Goal: Task Accomplishment & Management: Manage account settings

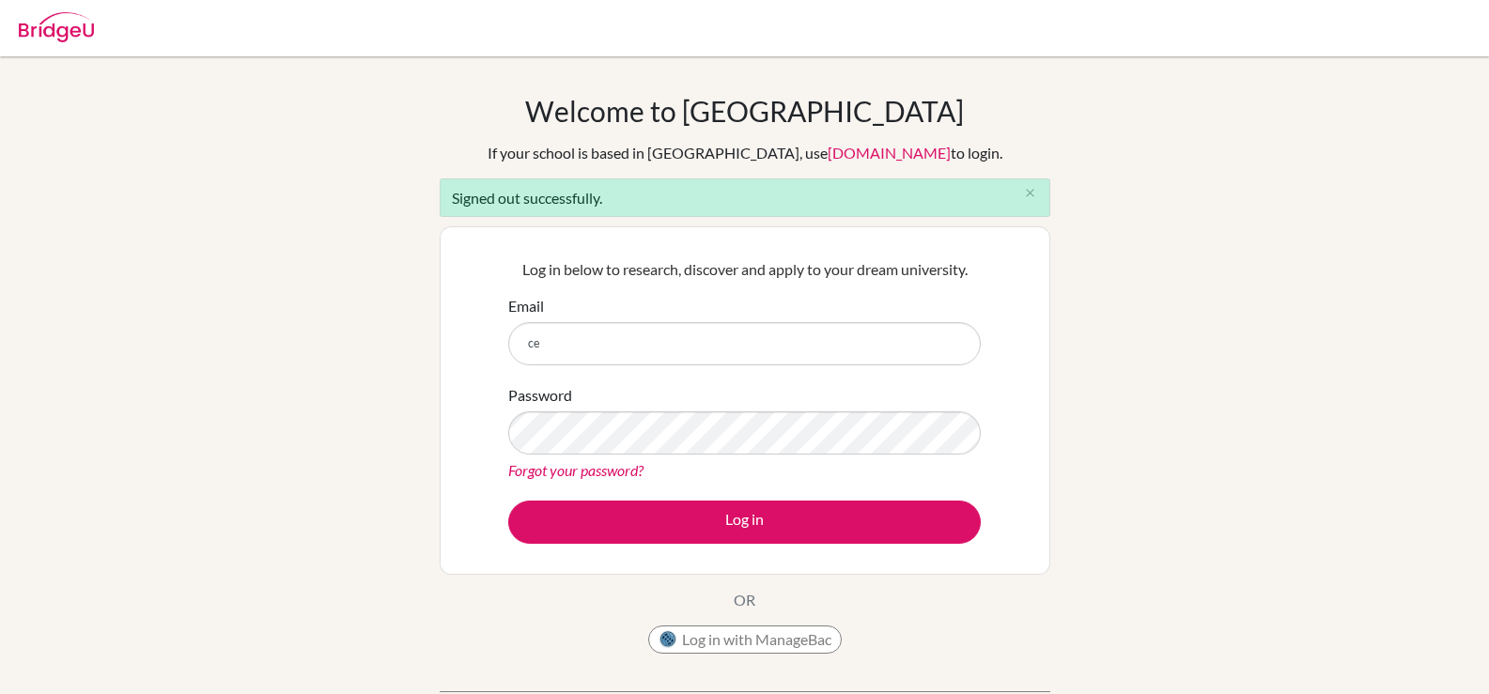
type input "celsanady@cesegypt.com"
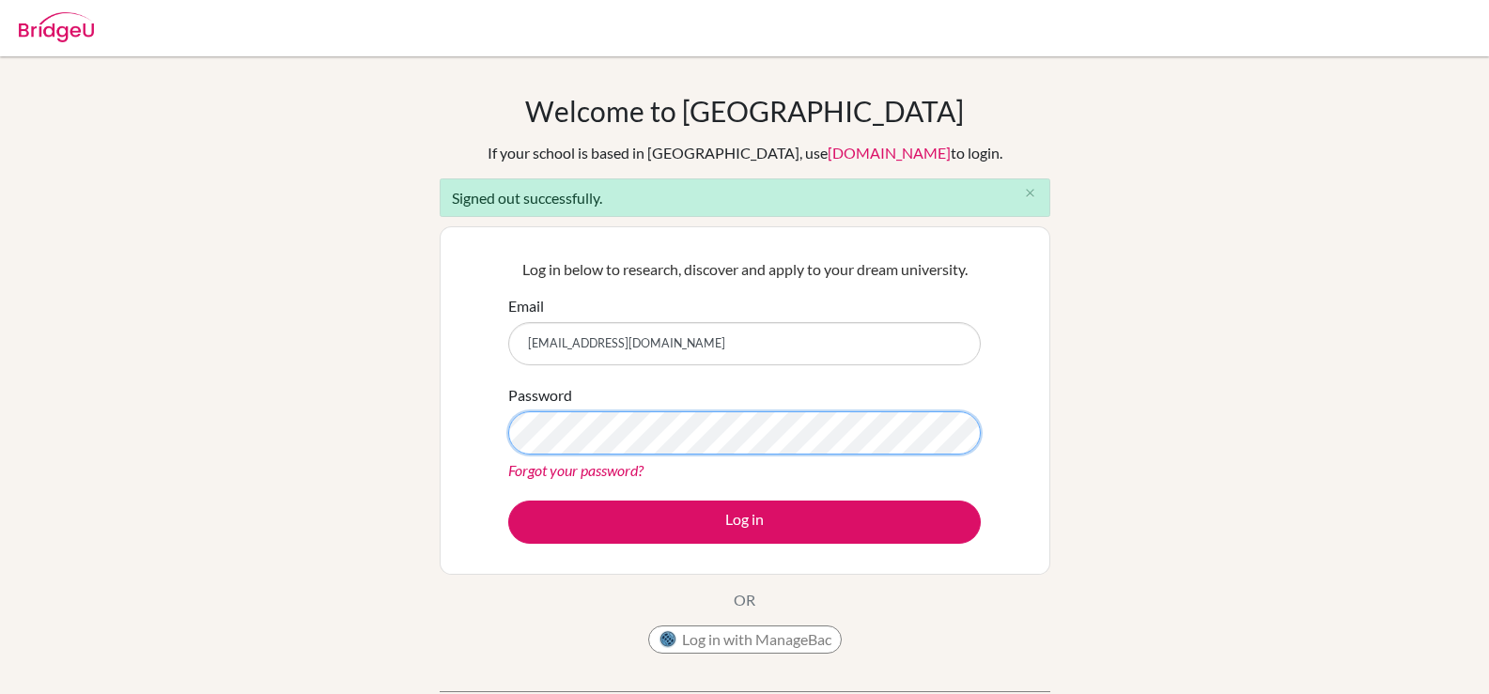
click at [508, 501] on button "Log in" at bounding box center [744, 522] width 472 height 43
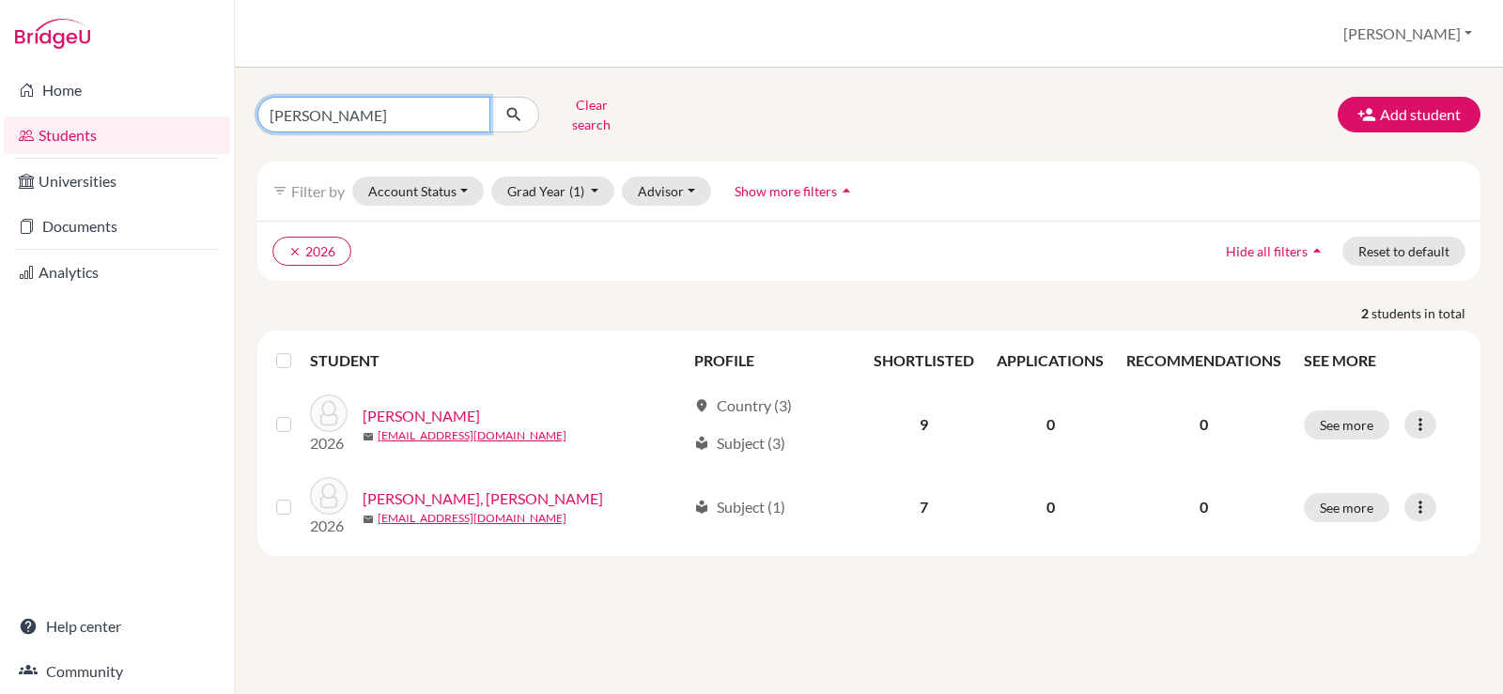
click at [470, 112] on input "selim" at bounding box center [373, 115] width 233 height 36
type input "s"
type input "y"
type input "bakry"
click button "submit" at bounding box center [514, 115] width 50 height 36
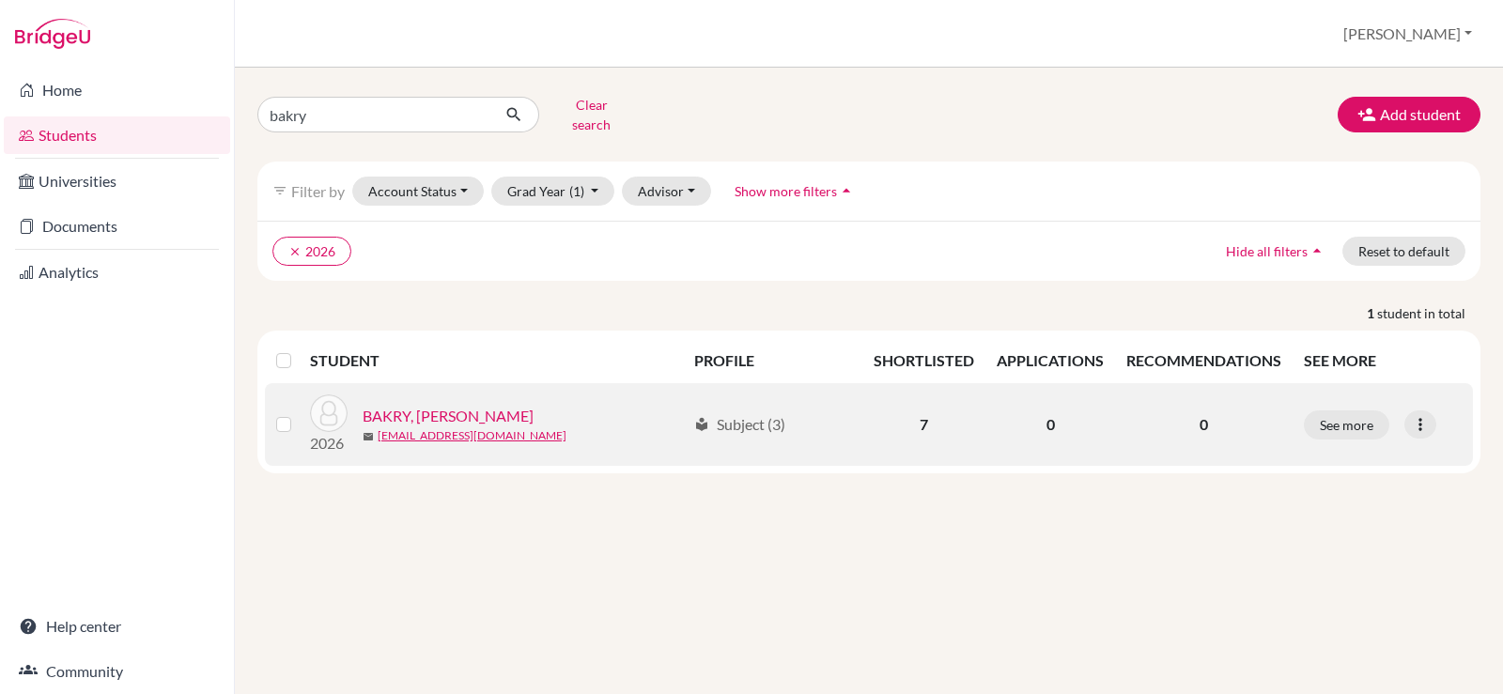
click at [467, 405] on link "BAKRY, [PERSON_NAME]" at bounding box center [448, 416] width 171 height 23
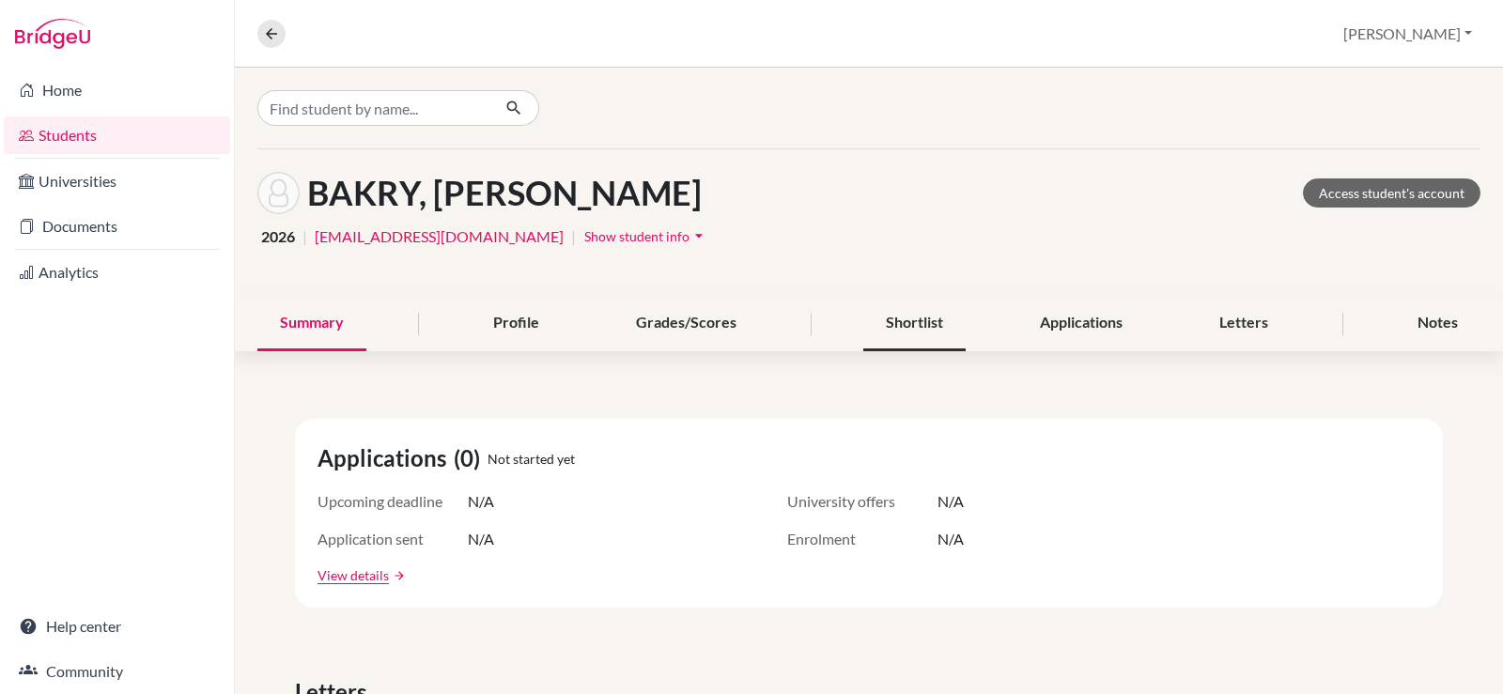
click at [908, 327] on div "Shortlist" at bounding box center [914, 323] width 102 height 55
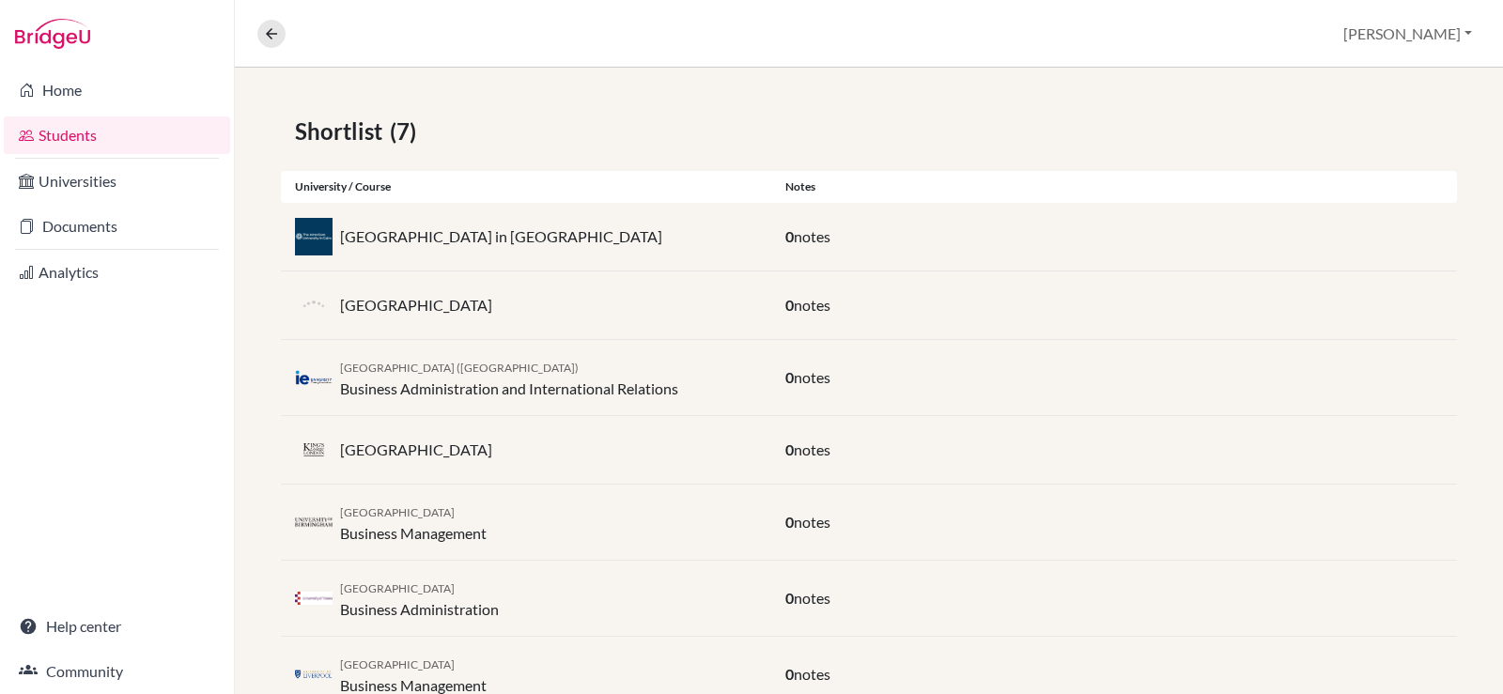
scroll to position [368, 0]
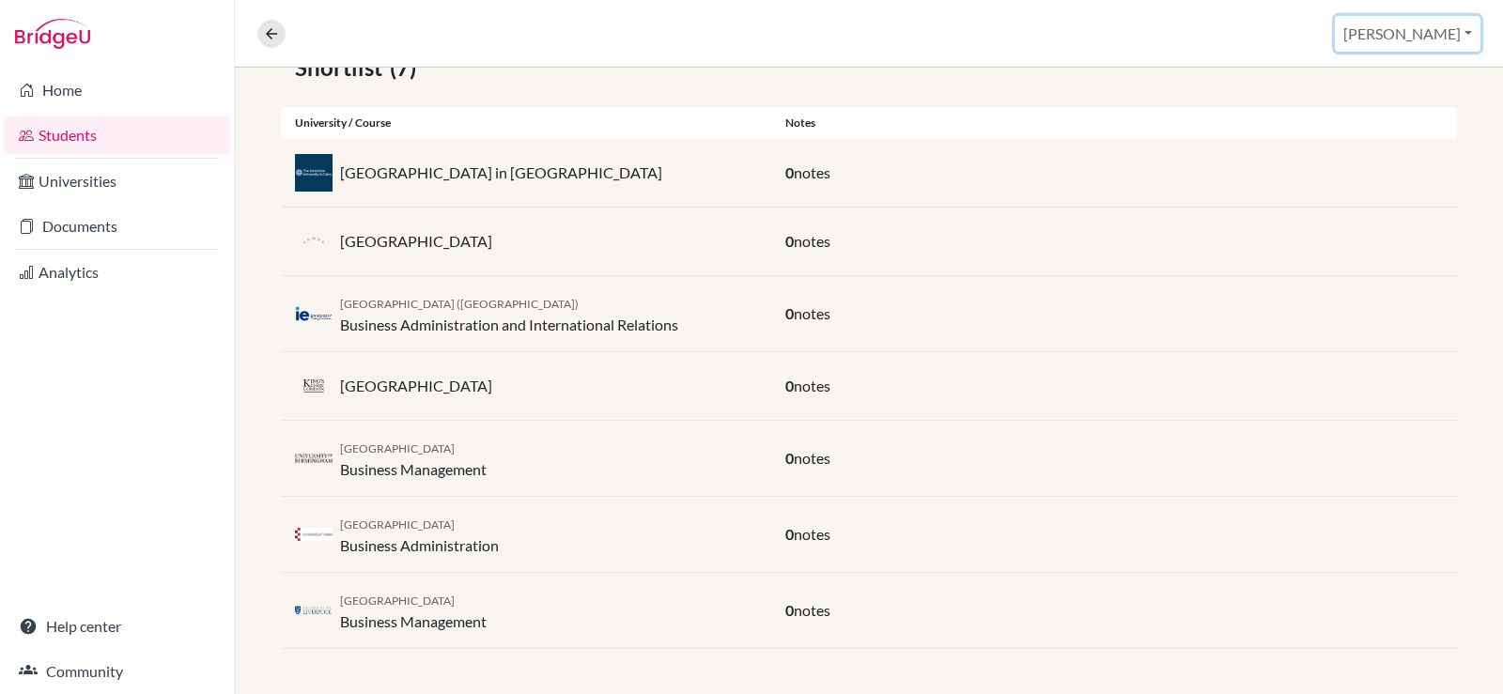
click at [1462, 35] on button "[PERSON_NAME]" at bounding box center [1408, 34] width 146 height 36
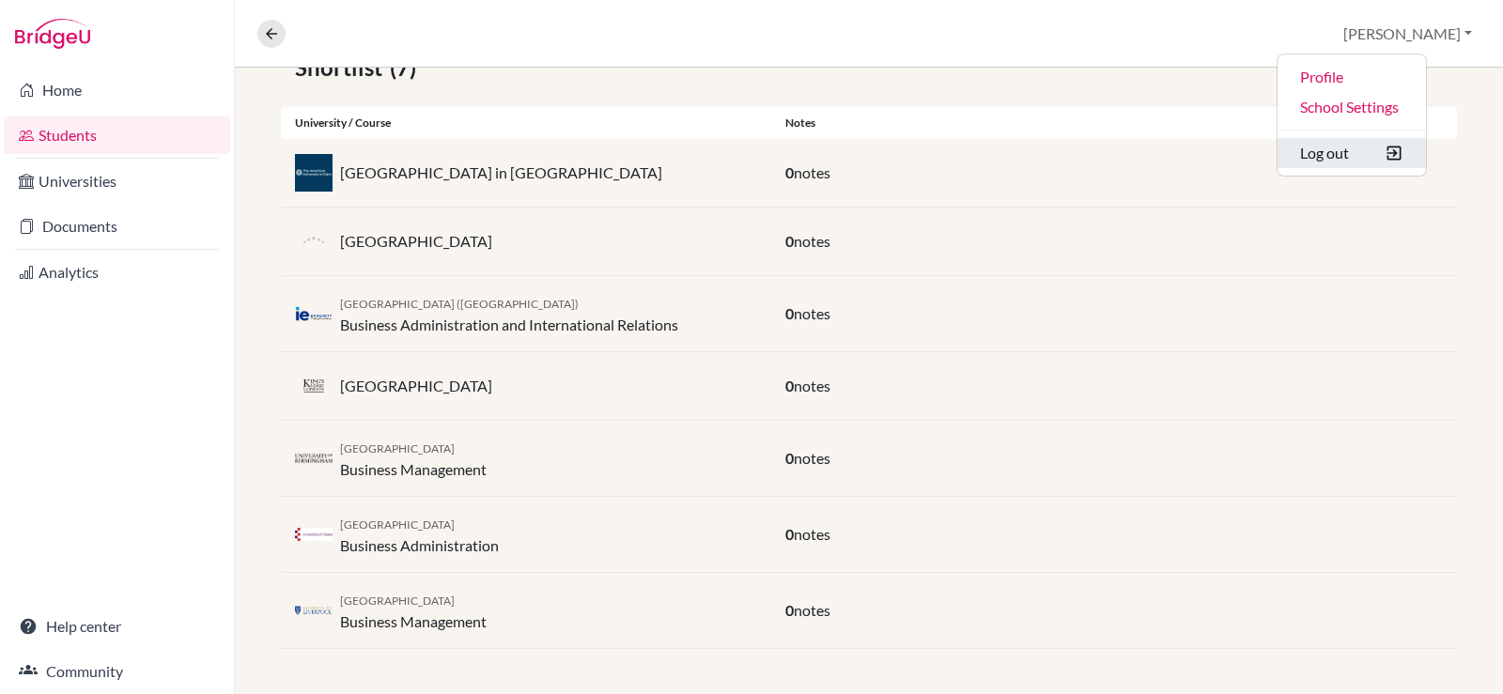
click at [1386, 164] on button "Log out" at bounding box center [1351, 153] width 148 height 30
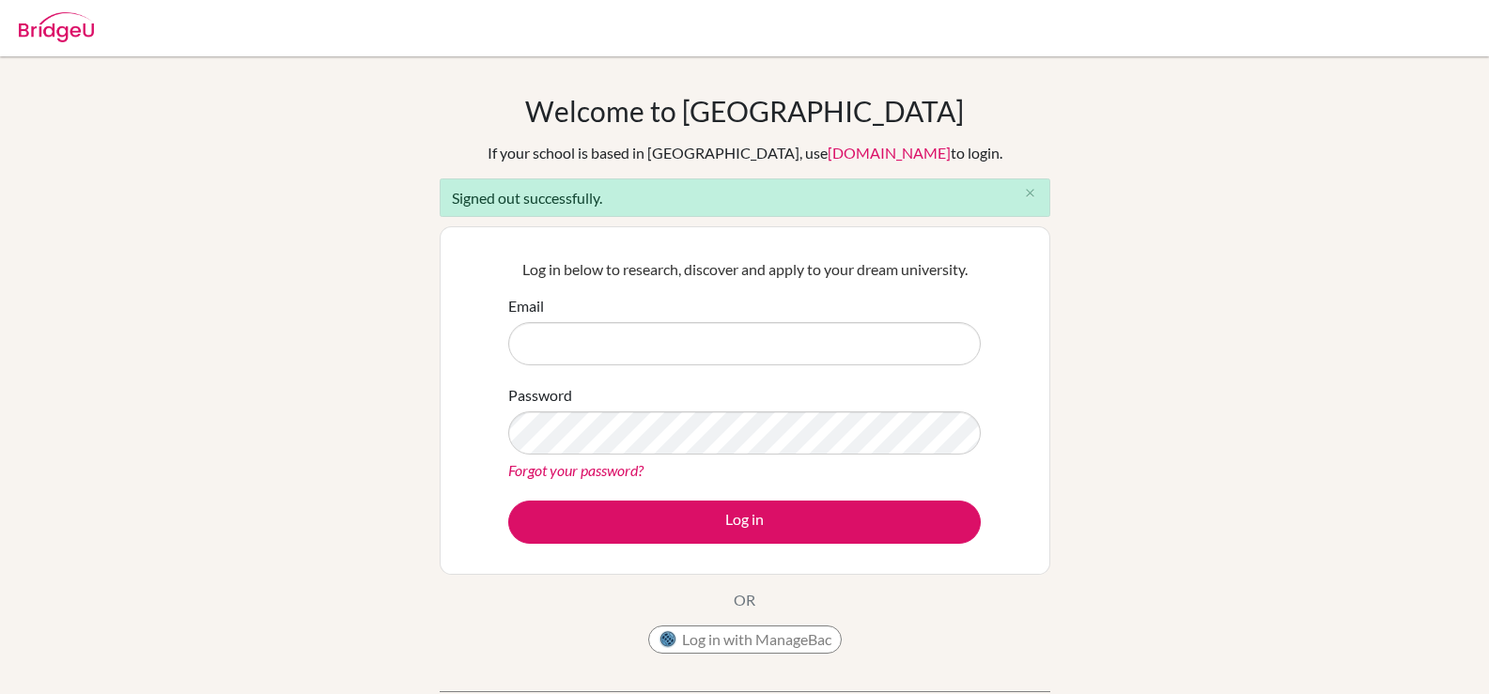
click at [656, 339] on input "Email" at bounding box center [744, 343] width 472 height 43
type input "[EMAIL_ADDRESS][DOMAIN_NAME]"
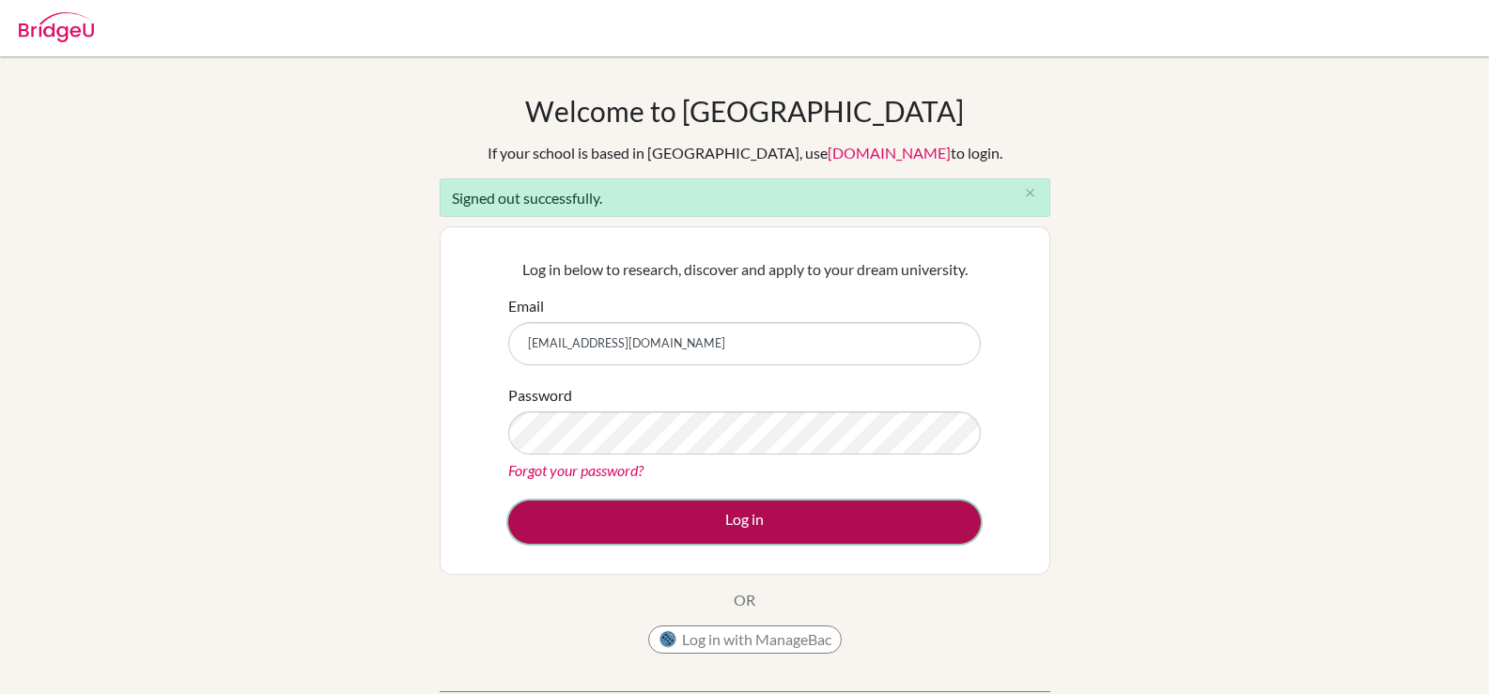
click at [670, 518] on button "Log in" at bounding box center [744, 522] width 472 height 43
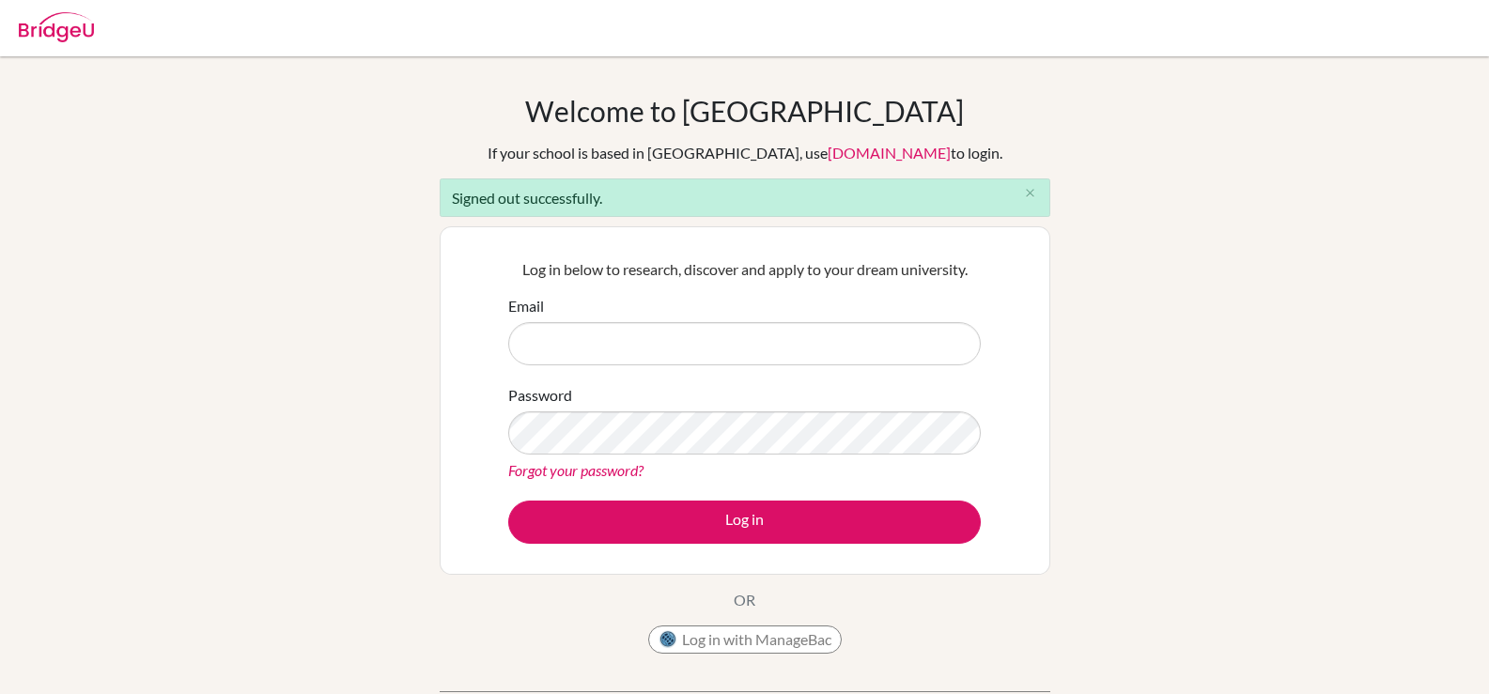
type input "[EMAIL_ADDRESS][DOMAIN_NAME]"
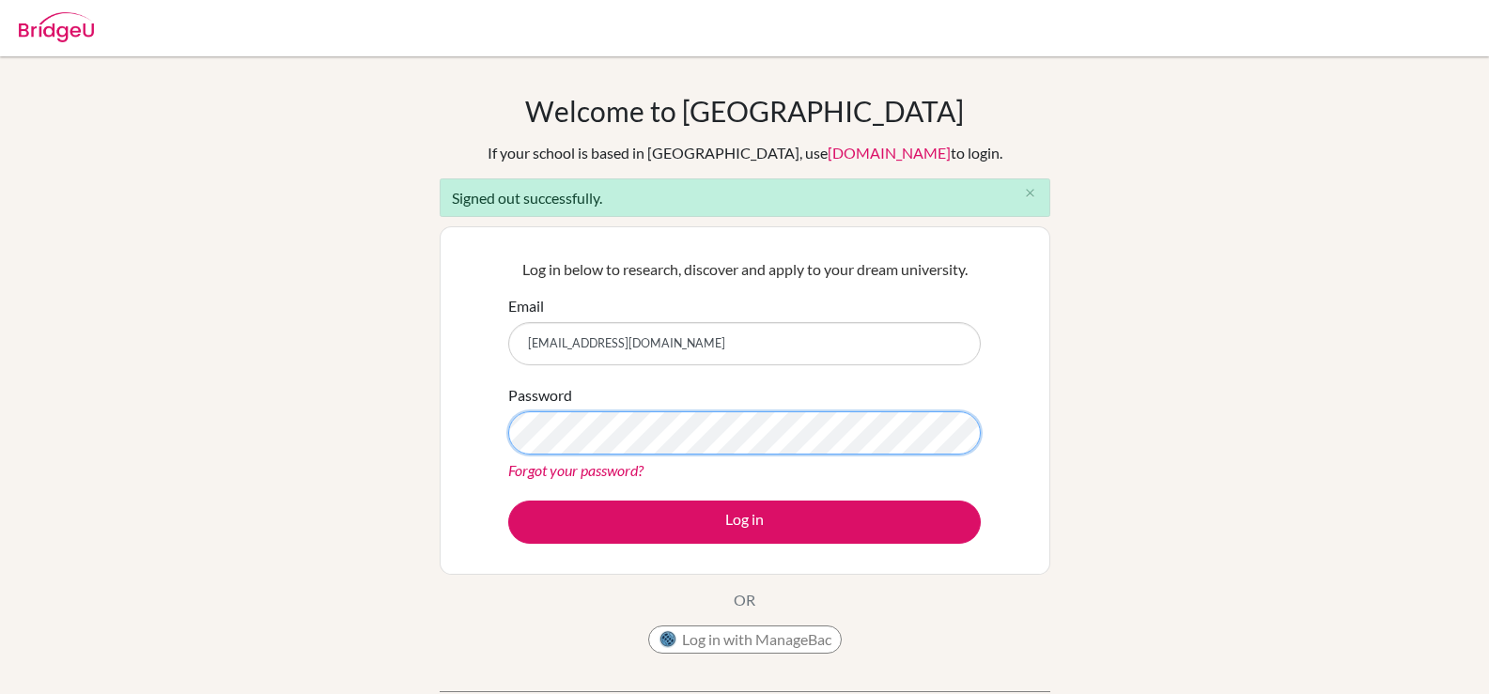
click at [508, 501] on button "Log in" at bounding box center [744, 522] width 472 height 43
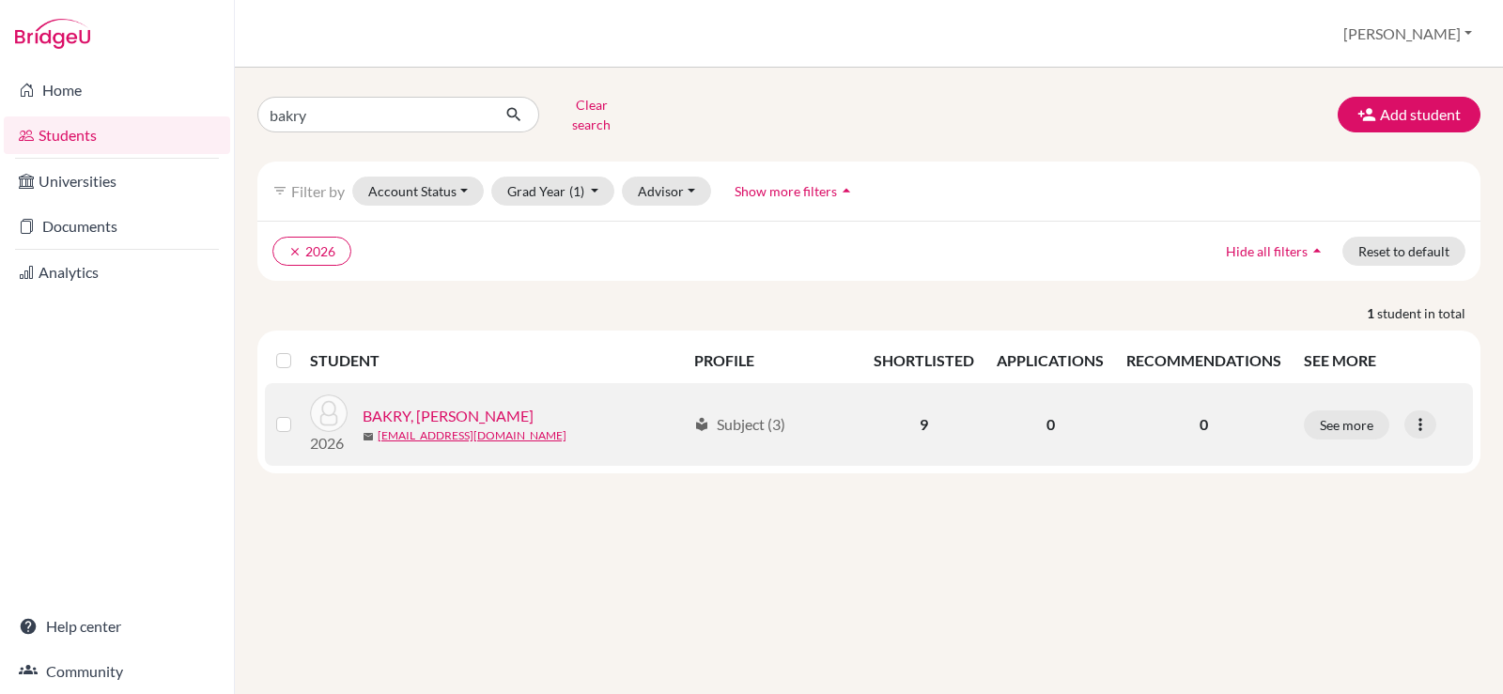
click at [425, 405] on link "BAKRY, [PERSON_NAME]" at bounding box center [448, 416] width 171 height 23
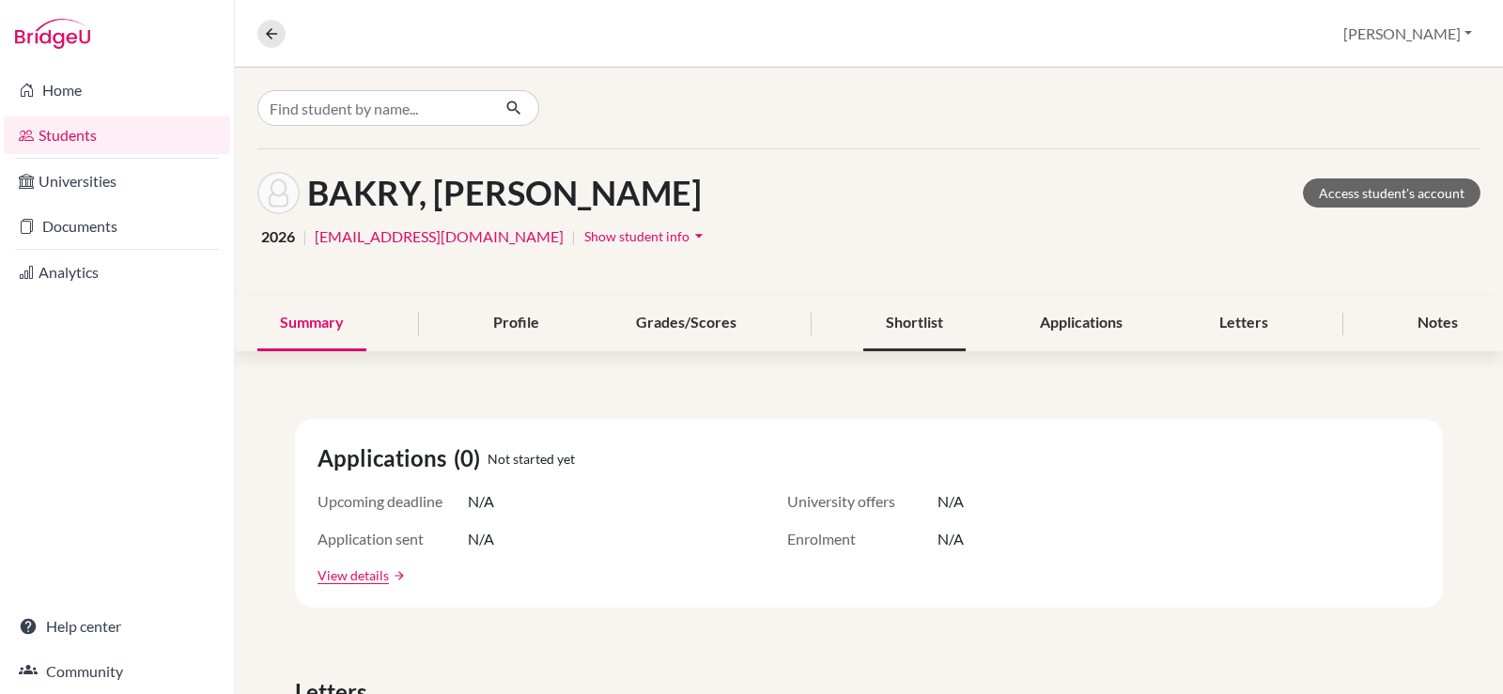
click at [897, 331] on div "Shortlist" at bounding box center [914, 323] width 102 height 55
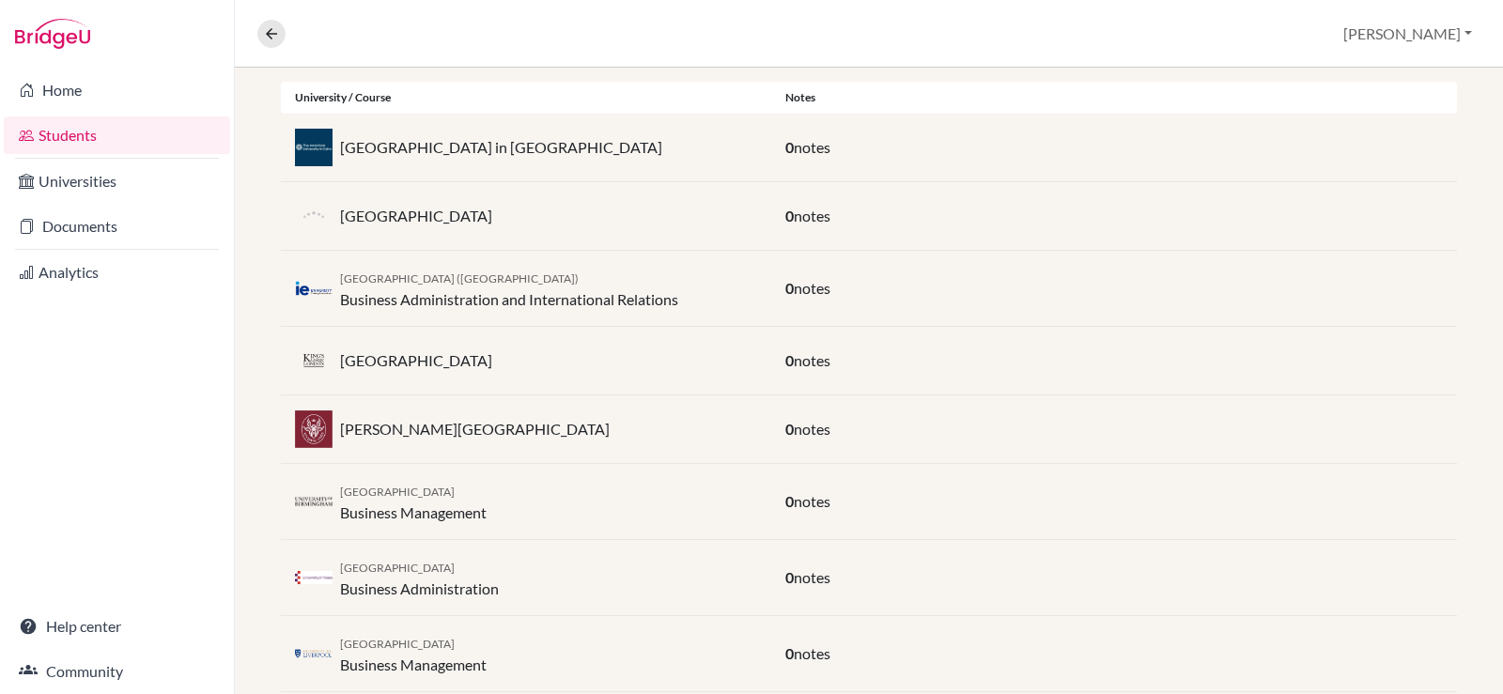
scroll to position [224, 0]
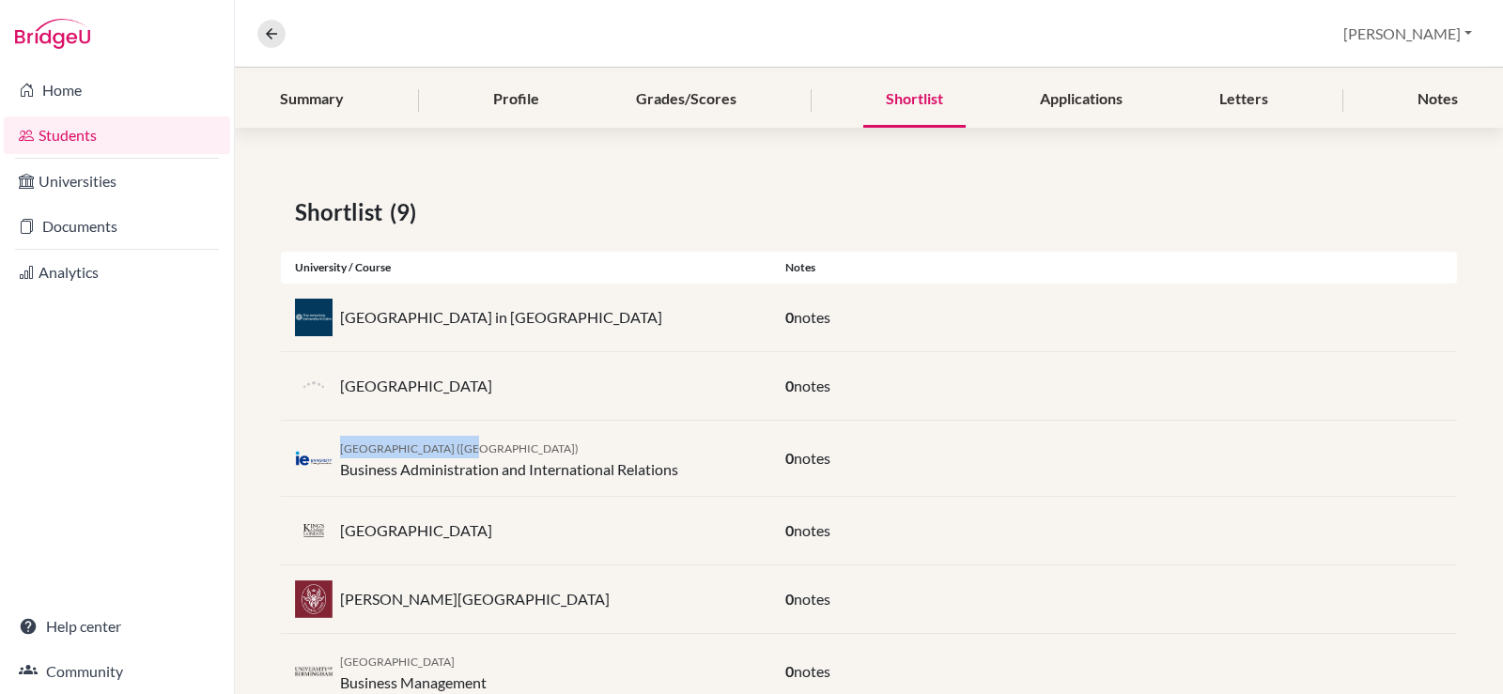
drag, startPoint x: 493, startPoint y: 442, endPoint x: 337, endPoint y: 430, distance: 156.4
click at [337, 430] on div "IE University (Madrid) Business Administration and International Relations 0 no…" at bounding box center [869, 459] width 1176 height 76
copy span "[GEOGRAPHIC_DATA] ([GEOGRAPHIC_DATA])"
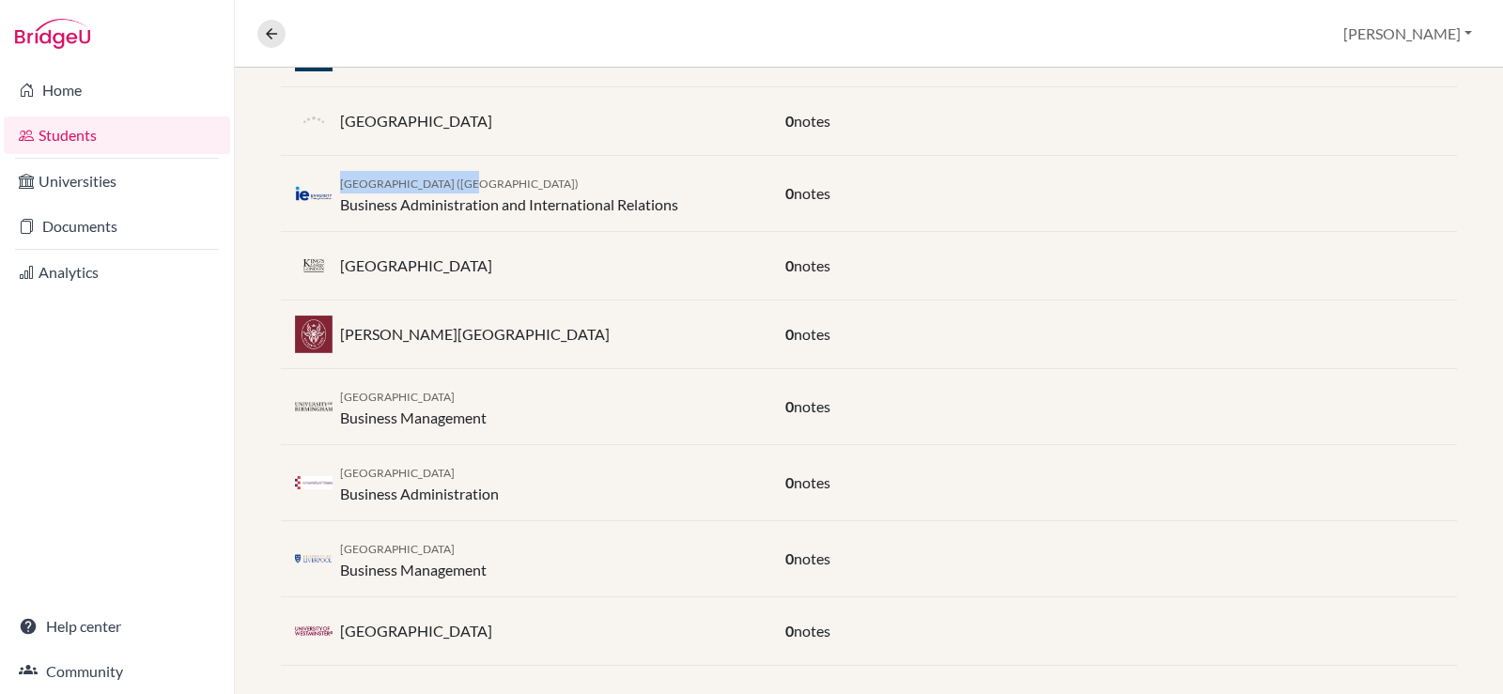
scroll to position [505, 0]
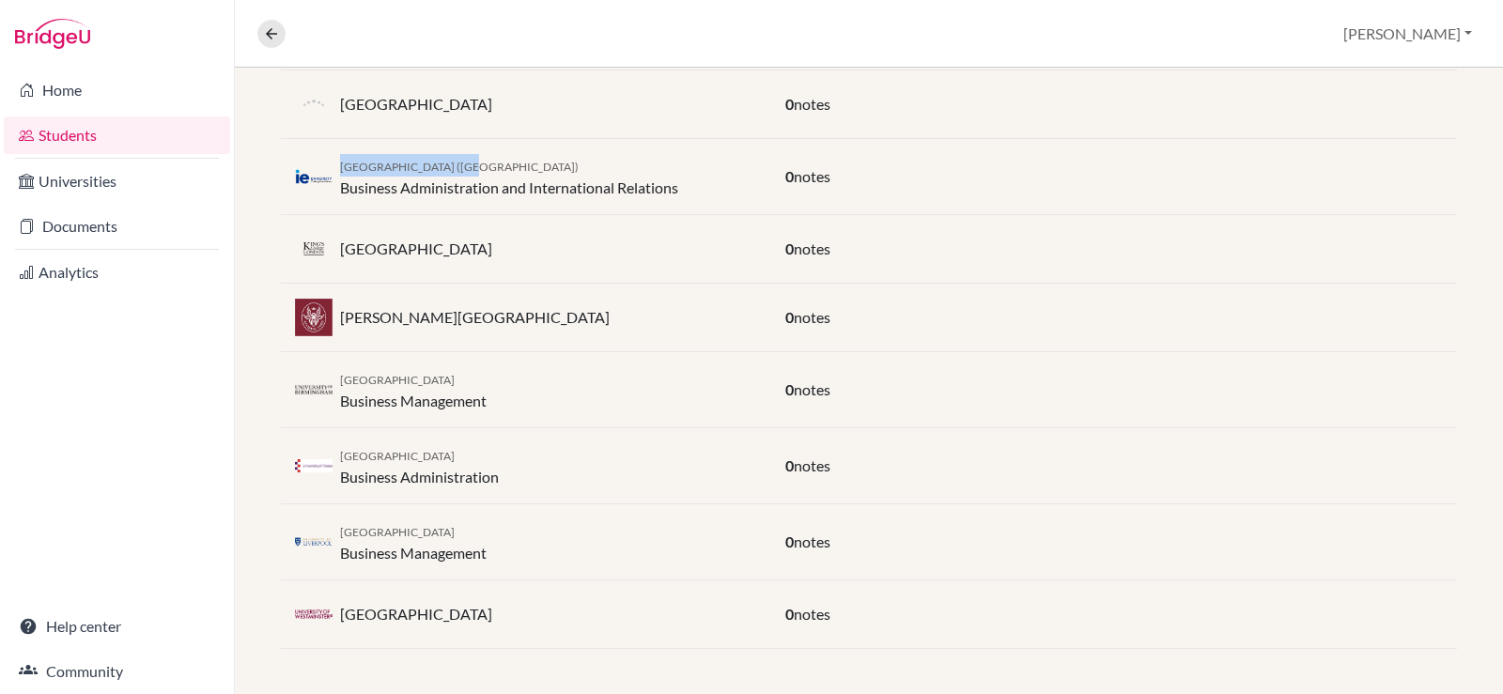
drag, startPoint x: 487, startPoint y: 463, endPoint x: 335, endPoint y: 460, distance: 152.2
click at [335, 460] on div "University of Essex Business Administration" at bounding box center [526, 465] width 490 height 45
copy div "[GEOGRAPHIC_DATA]"
drag, startPoint x: 486, startPoint y: 384, endPoint x: 338, endPoint y: 378, distance: 148.5
click at [338, 378] on div "University of Birmingham Business Management" at bounding box center [526, 389] width 490 height 45
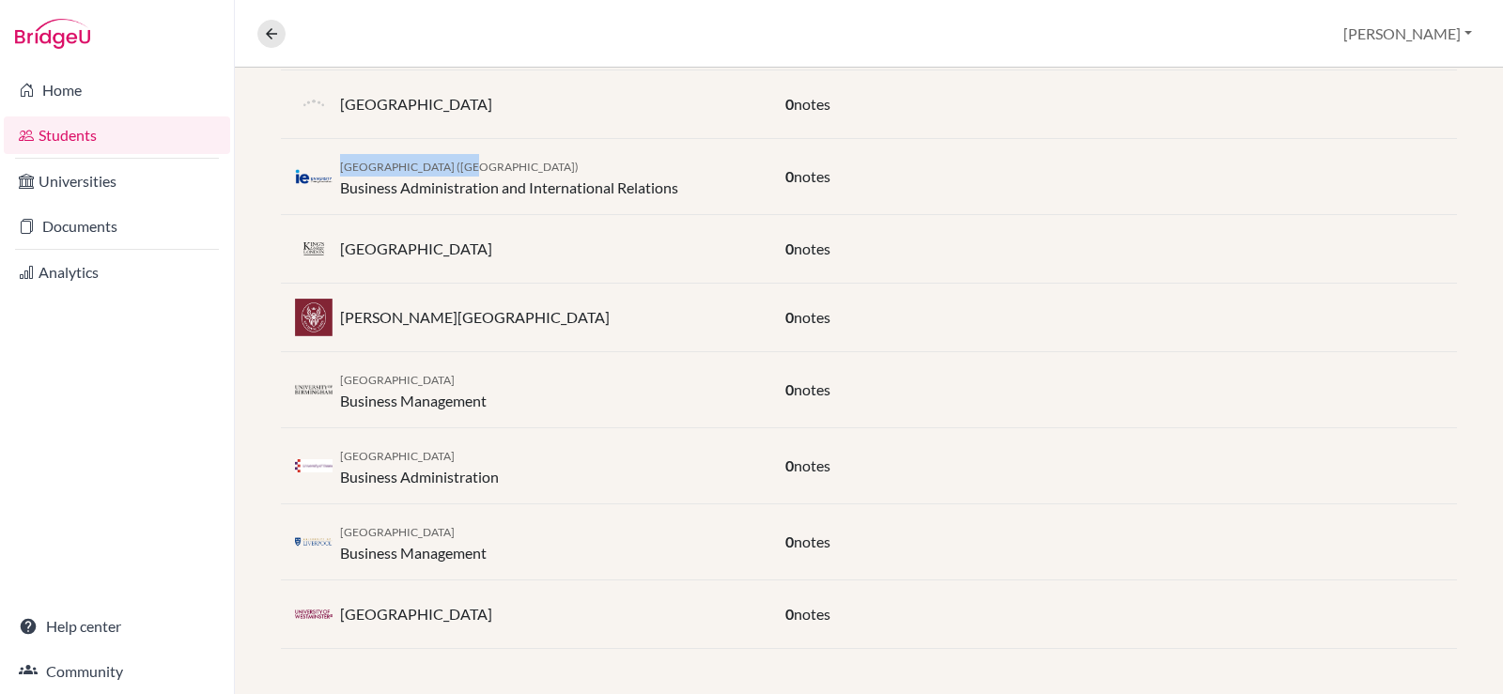
copy span "[GEOGRAPHIC_DATA]"
drag, startPoint x: 509, startPoint y: 405, endPoint x: 342, endPoint y: 402, distance: 167.2
click at [342, 402] on div "University of Birmingham Business Management" at bounding box center [526, 389] width 490 height 45
copy div "Business Management"
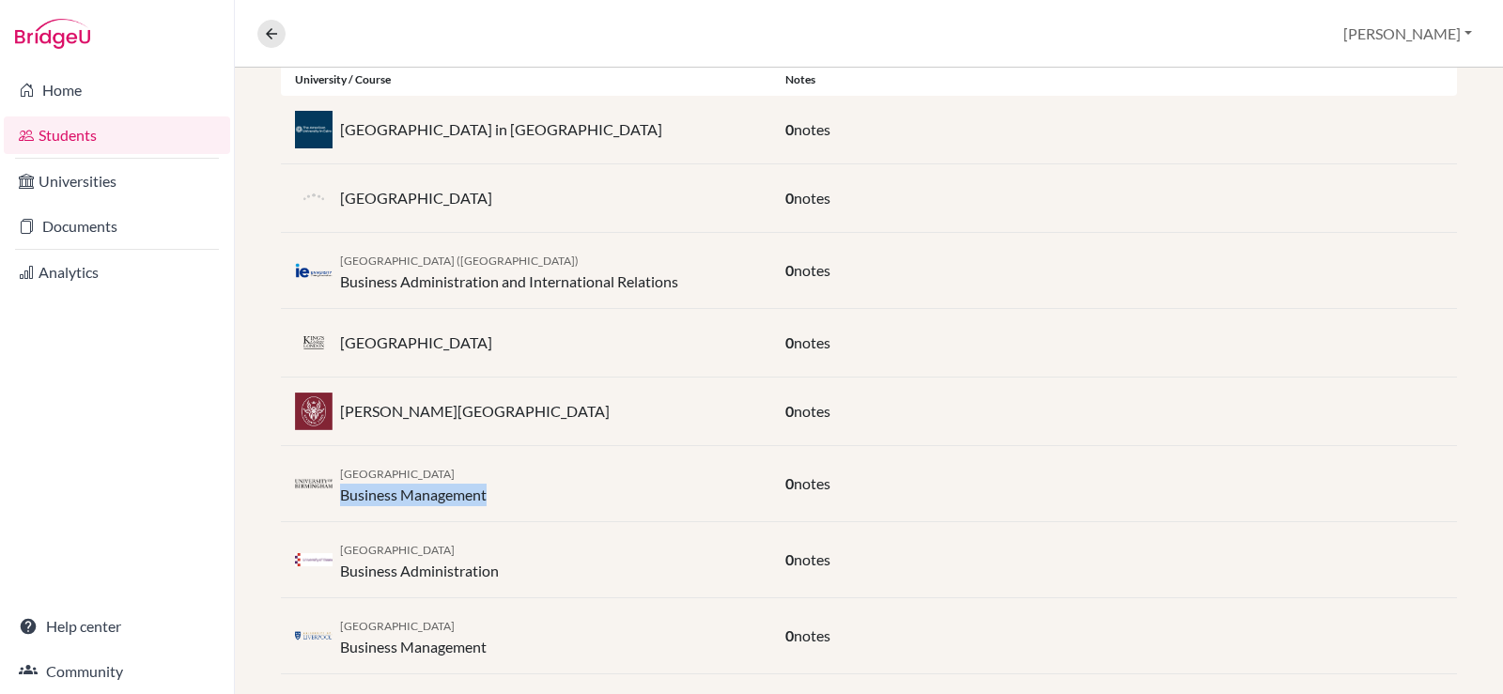
drag, startPoint x: 539, startPoint y: 196, endPoint x: 331, endPoint y: 198, distance: 208.5
click at [331, 198] on div "[GEOGRAPHIC_DATA]" at bounding box center [526, 198] width 490 height 38
copy div "[GEOGRAPHIC_DATA]"
drag, startPoint x: 423, startPoint y: 625, endPoint x: 336, endPoint y: 630, distance: 86.5
click at [336, 630] on div "University of Liverpool Business Management" at bounding box center [526, 635] width 490 height 45
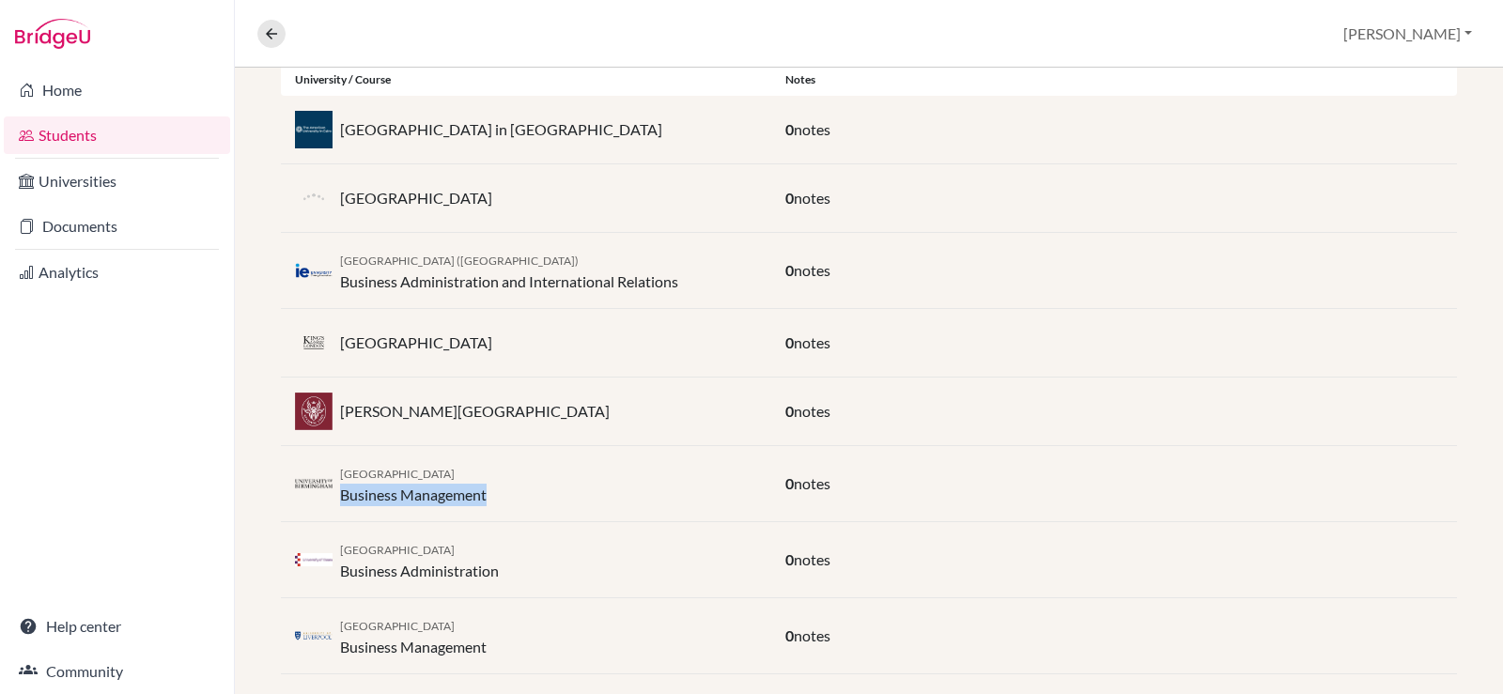
copy span "[GEOGRAPHIC_DATA]"
drag, startPoint x: 490, startPoint y: 646, endPoint x: 339, endPoint y: 650, distance: 151.3
click at [339, 650] on div "University of Liverpool Business Management" at bounding box center [526, 635] width 490 height 45
copy div "Business Management"
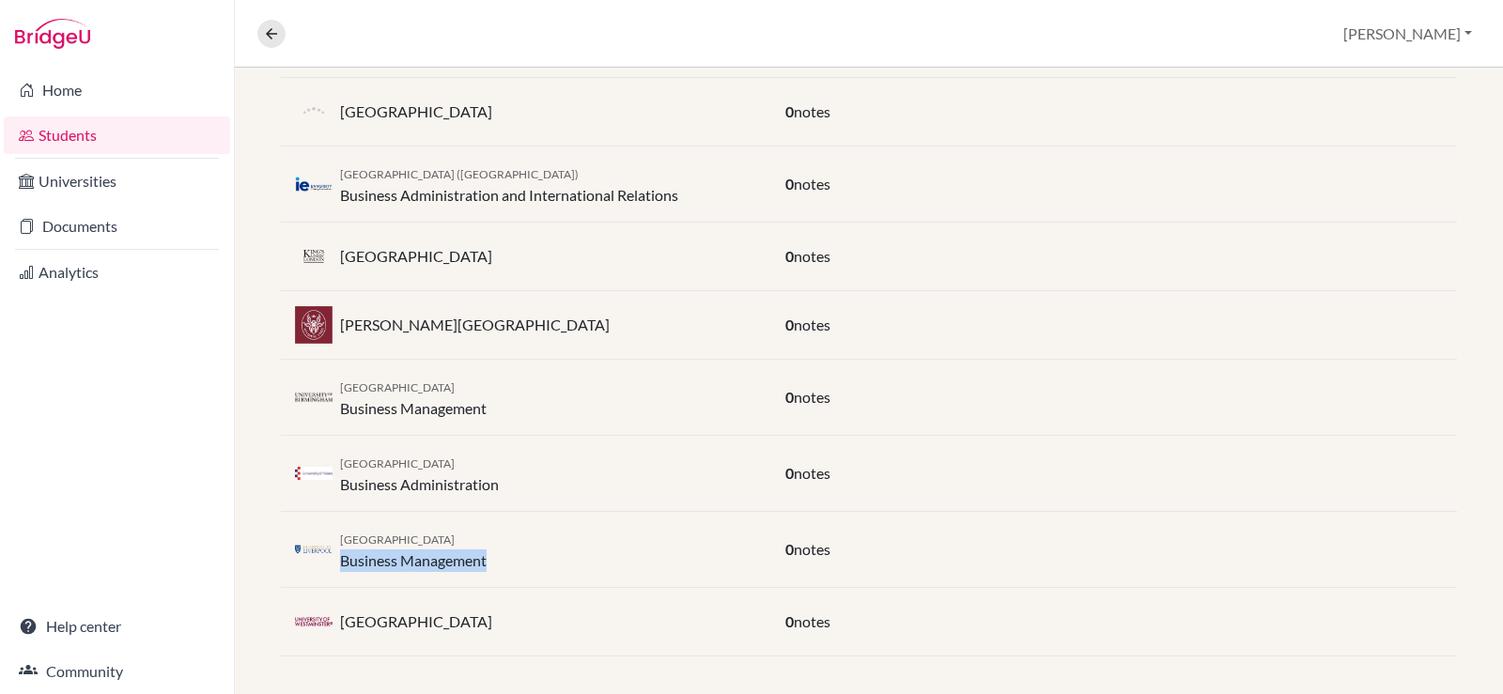
scroll to position [505, 0]
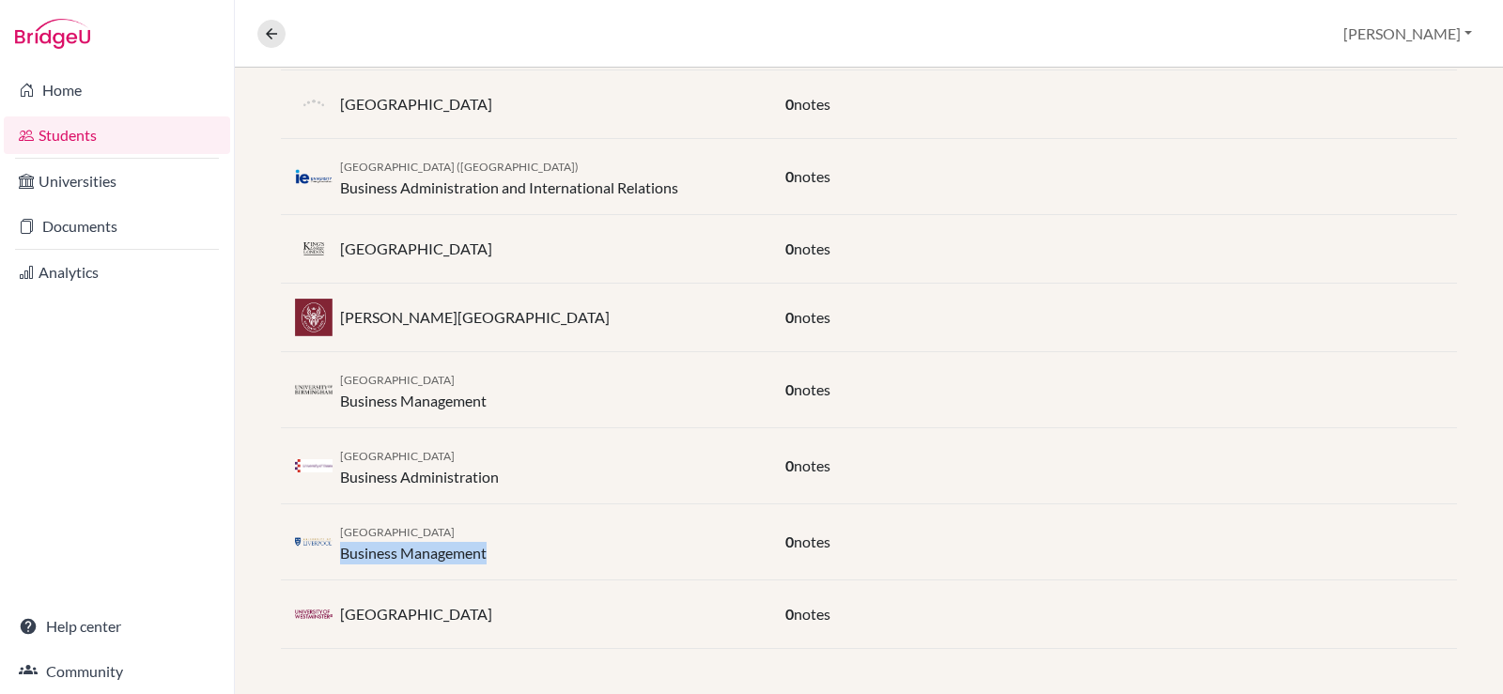
drag, startPoint x: 506, startPoint y: 616, endPoint x: 351, endPoint y: 619, distance: 155.0
click at [339, 624] on div "[GEOGRAPHIC_DATA]" at bounding box center [526, 614] width 490 height 38
click at [521, 619] on div "[GEOGRAPHIC_DATA]" at bounding box center [526, 614] width 490 height 38
drag, startPoint x: 521, startPoint y: 619, endPoint x: 338, endPoint y: 619, distance: 183.1
click at [336, 619] on div "[GEOGRAPHIC_DATA]" at bounding box center [526, 614] width 490 height 38
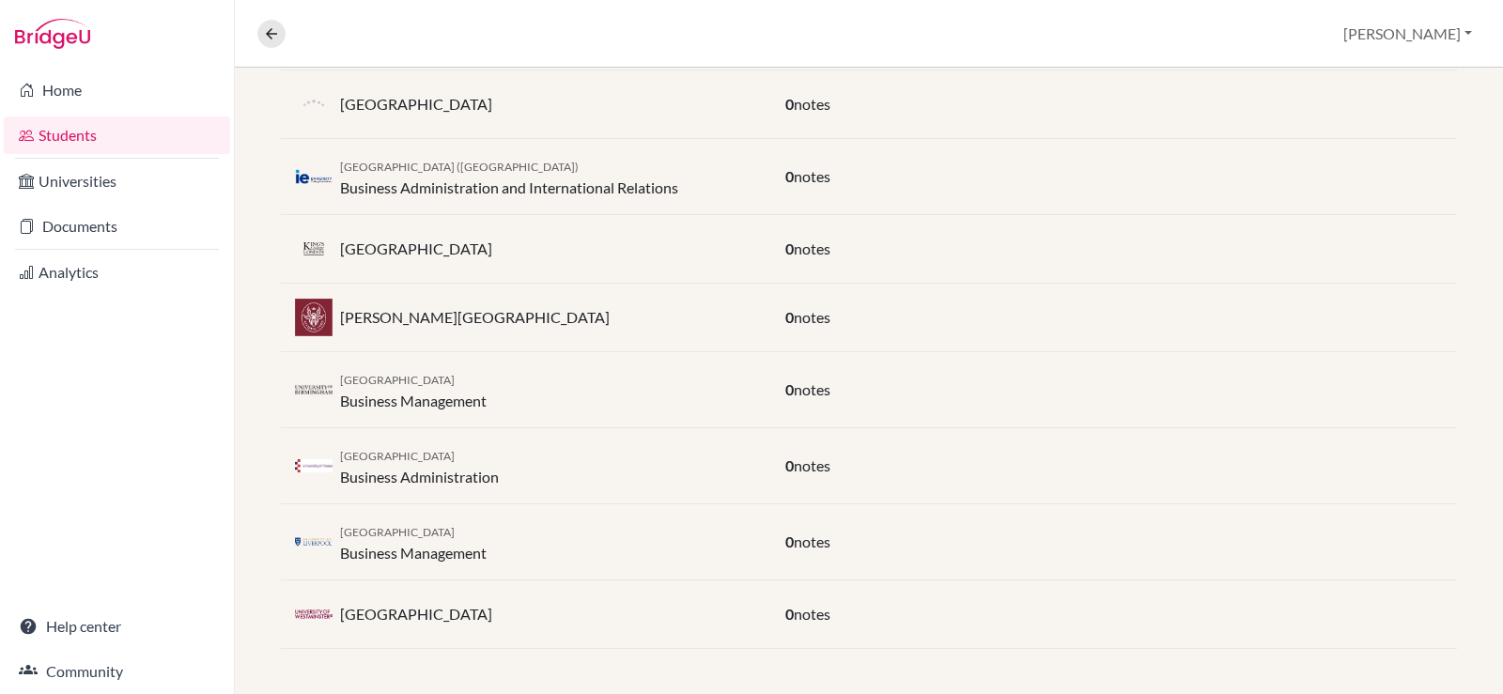
copy p "[GEOGRAPHIC_DATA]"
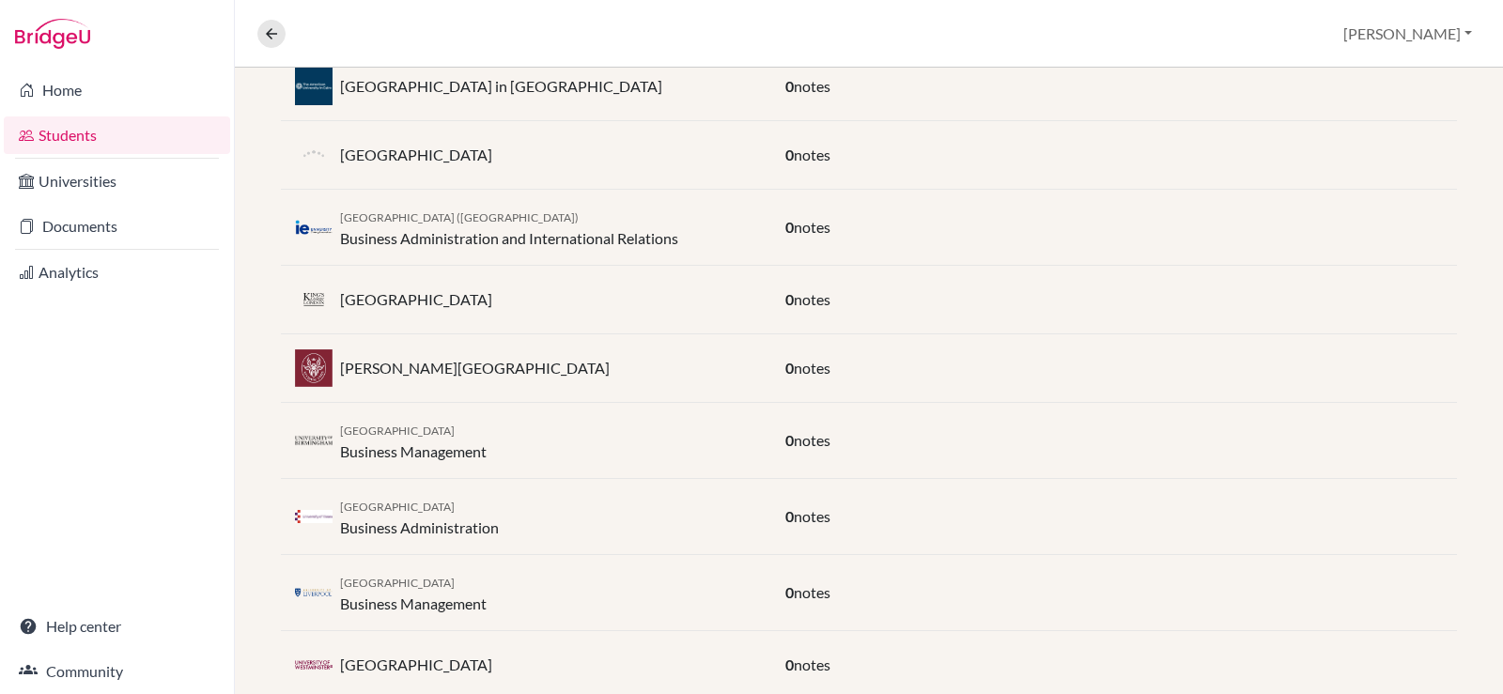
scroll to position [411, 0]
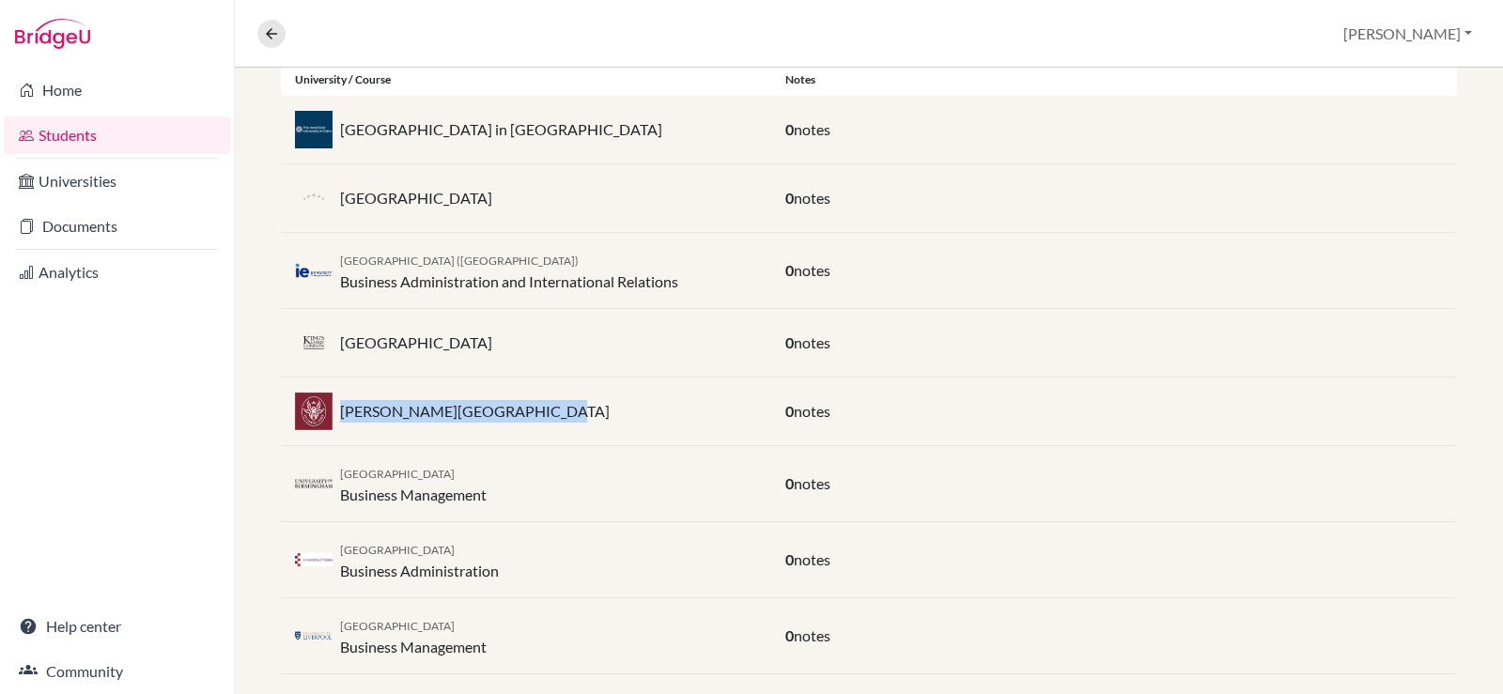
drag, startPoint x: 535, startPoint y: 409, endPoint x: 337, endPoint y: 413, distance: 198.2
click at [337, 413] on div "Sapienza University of Rome" at bounding box center [526, 412] width 490 height 38
copy p "Sapienza University of Rome"
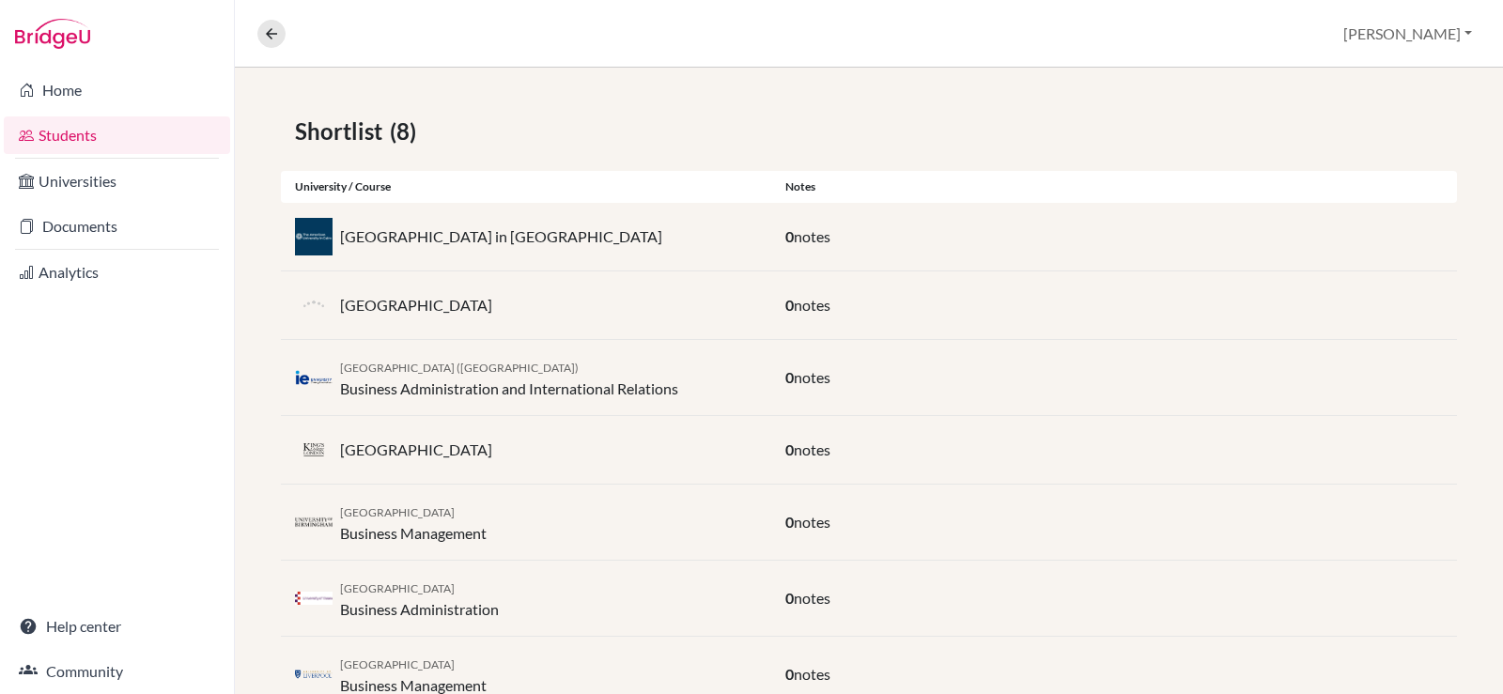
scroll to position [350, 0]
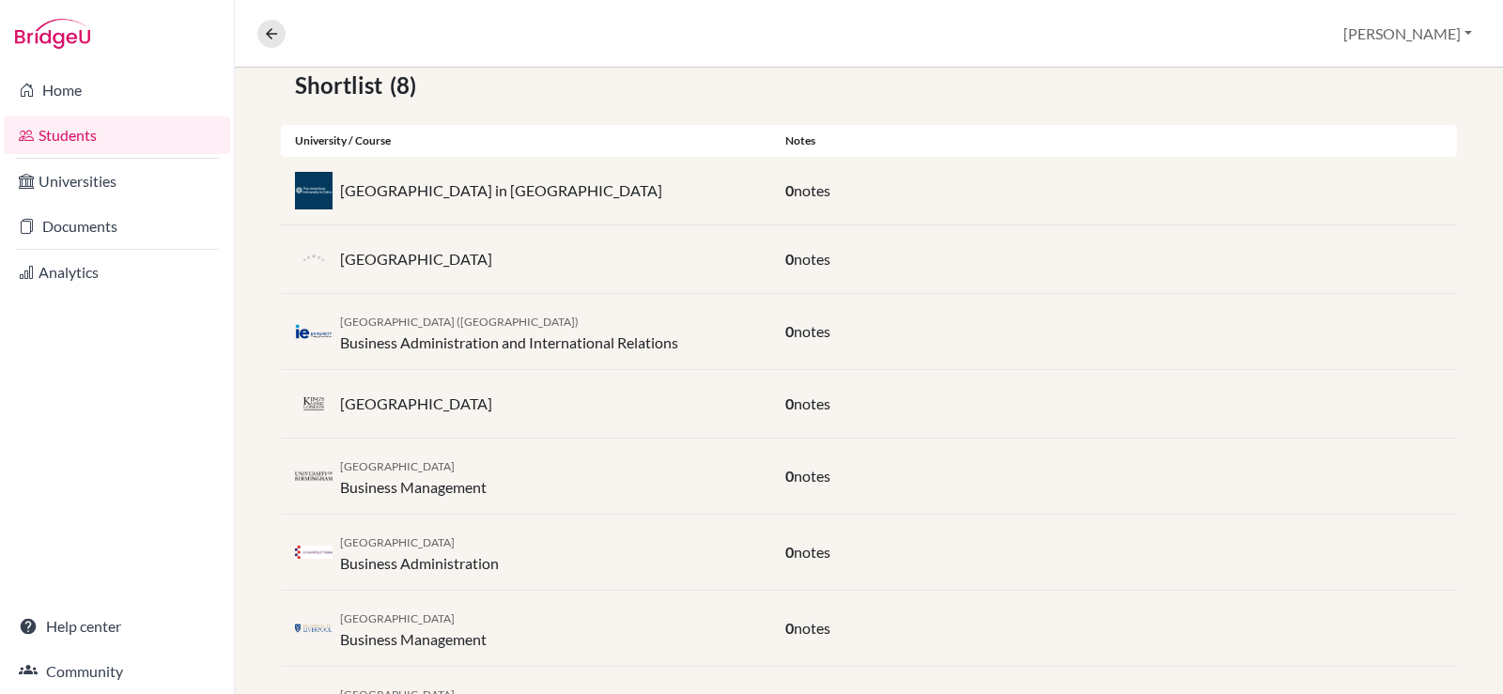
drag, startPoint x: 498, startPoint y: 402, endPoint x: 341, endPoint y: 405, distance: 156.9
click at [341, 405] on div "[GEOGRAPHIC_DATA]" at bounding box center [526, 404] width 490 height 38
copy p "[GEOGRAPHIC_DATA]"
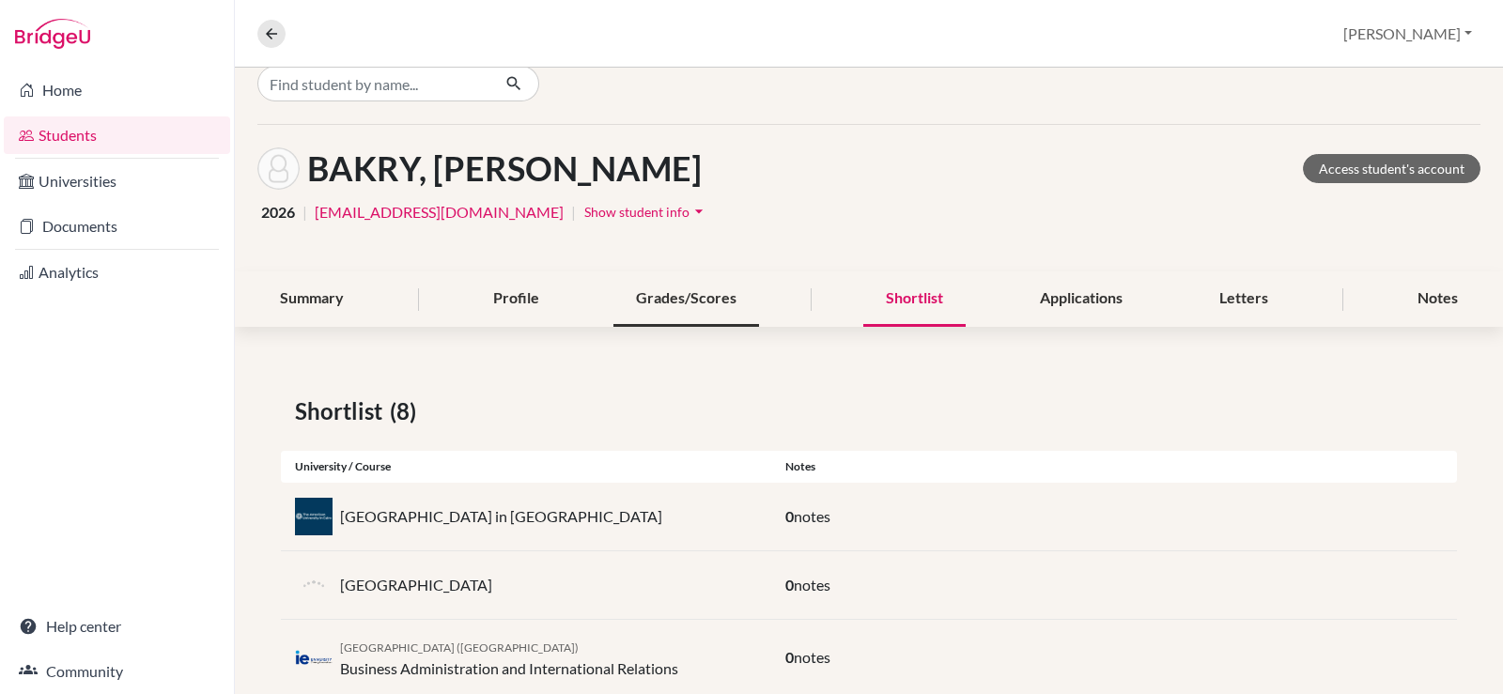
scroll to position [0, 0]
